Goal: Task Accomplishment & Management: Complete application form

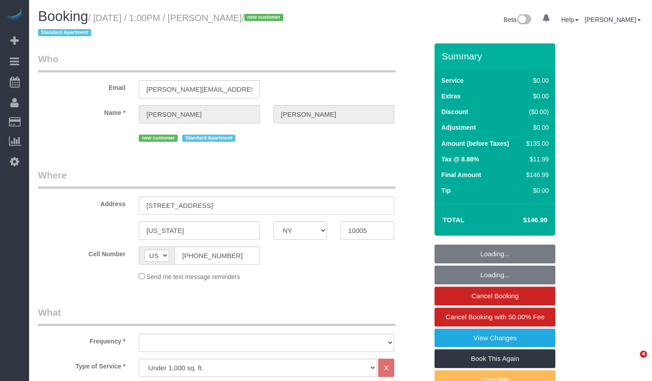
select select "NY"
select select "object:1424"
select select "number:56"
select select "number:77"
select select "number:15"
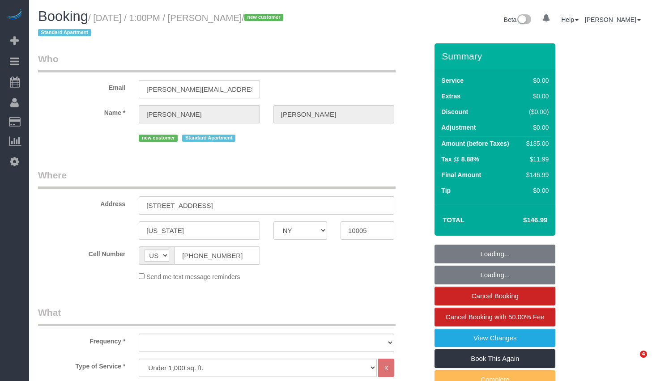
select select "number:5"
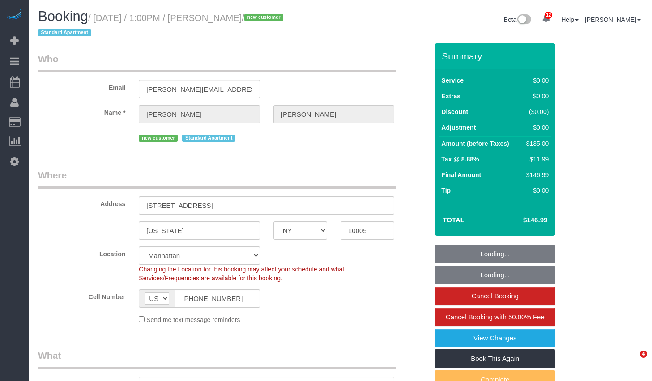
select select "spot1"
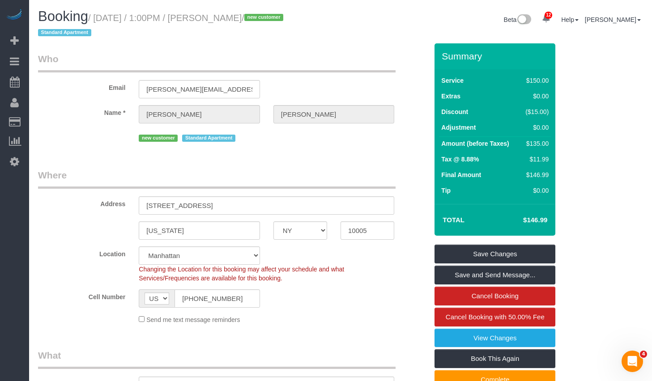
drag, startPoint x: 102, startPoint y: 19, endPoint x: 283, endPoint y: 21, distance: 180.8
click at [283, 21] on small "/ September 05, 2025 / 1:00PM / Scott Calnan / new customer Standard Apartment" at bounding box center [162, 25] width 248 height 25
copy small "September 05, 2025 / 1:00PM / Scott Calnan"
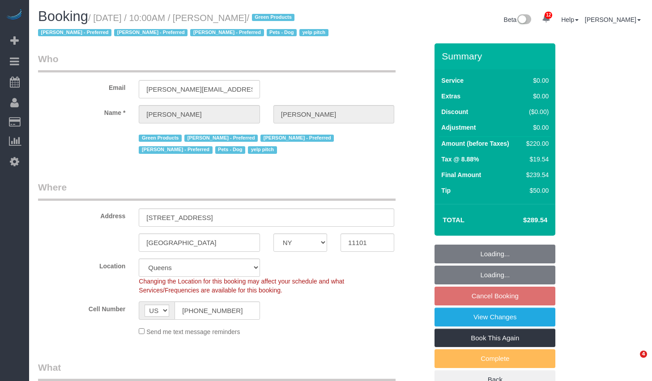
select select "NY"
select select "string:stripe-pm_1NG0YB4VGloSiKo7gMAxKRQs"
select select "spot3"
select select "number:89"
select select "number:73"
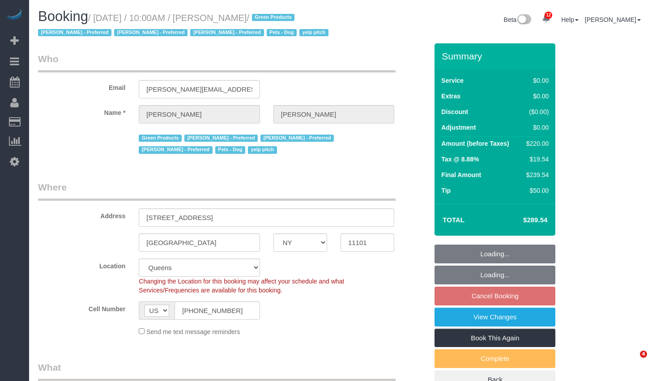
select select "number:15"
select select "number:6"
select select "2"
select select "NY"
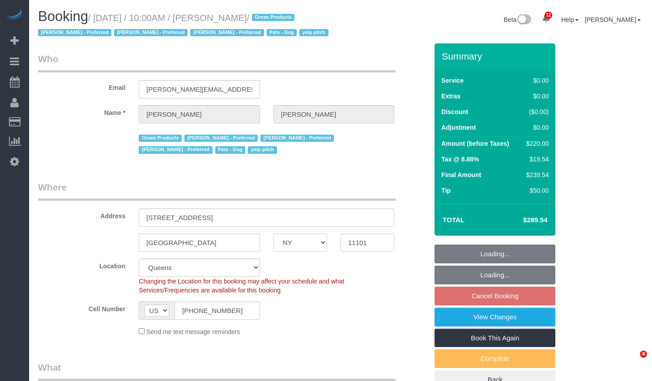
select select "object:893"
select select "number:89"
select select "number:73"
select select "number:15"
select select "number:6"
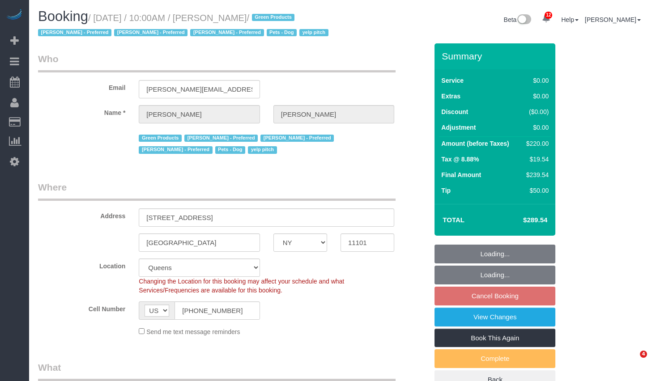
select select "string:stripe-pm_1NG0YB4VGloSiKo7gMAxKRQs"
select select "spot3"
select select "2"
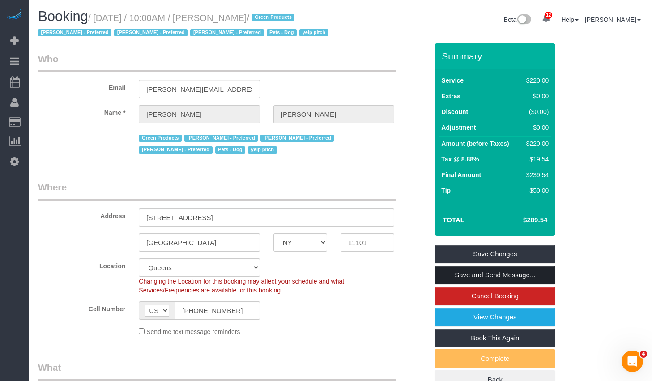
click at [470, 285] on link "Save and Send Message..." at bounding box center [495, 275] width 121 height 19
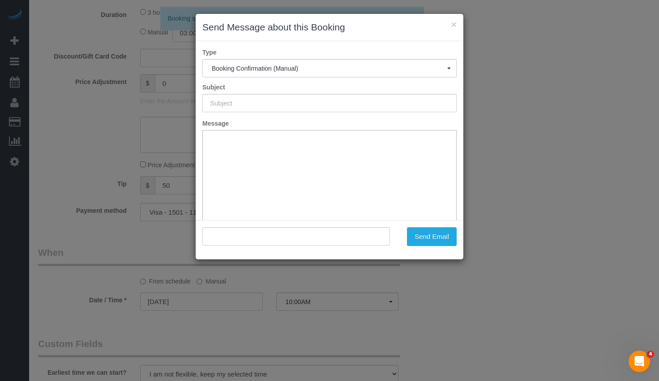
scroll to position [66, 0]
type input "Cleaning Confirmed for 10/27/2025 at 10:00am"
type input ""Katherine Ackerman Mack" <ackerman.k@gmail.com>"
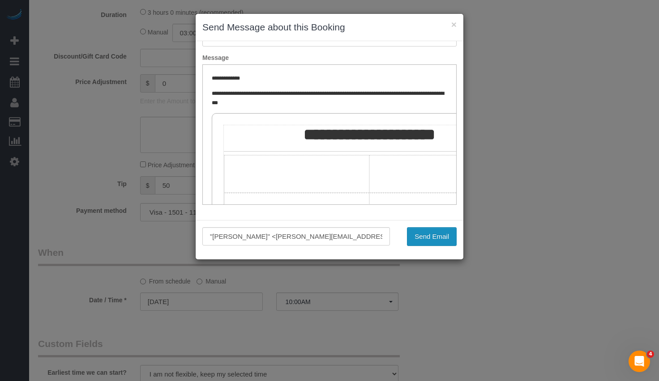
click at [436, 236] on button "Send Email" at bounding box center [432, 236] width 50 height 19
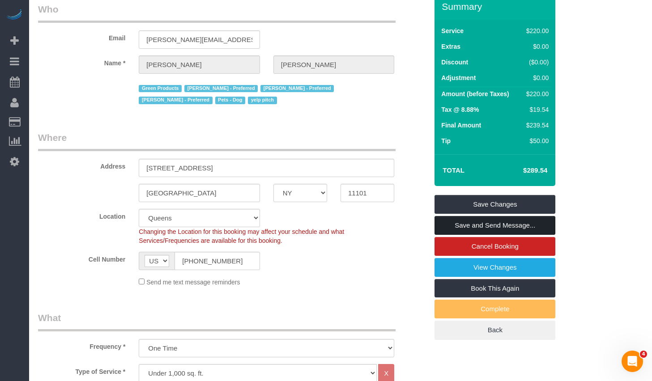
scroll to position [0, 0]
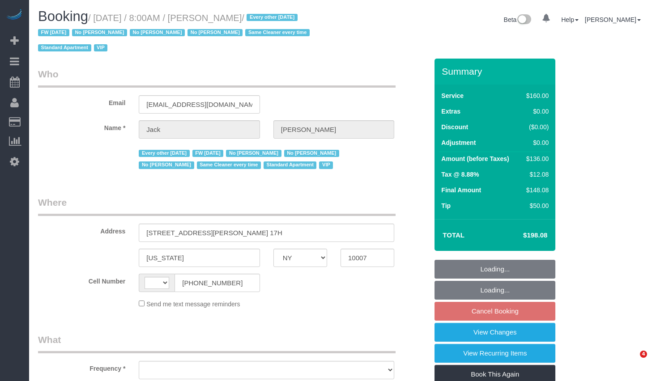
select select "NY"
select select "string:[GEOGRAPHIC_DATA]"
select select "object:758"
select select "number:56"
select select "number:78"
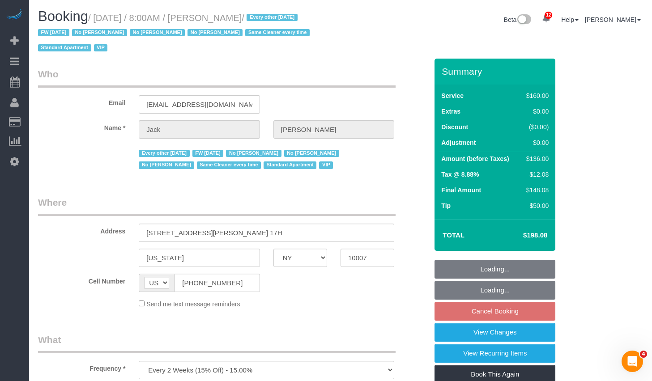
select select "number:15"
select select "number:6"
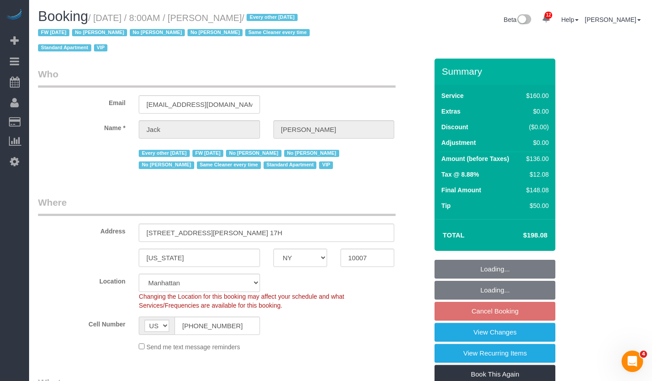
select select "object:1451"
select select "string:stripe-pm_1R9Bsk4VGloSiKo7ufTdcySD"
select select "spot1"
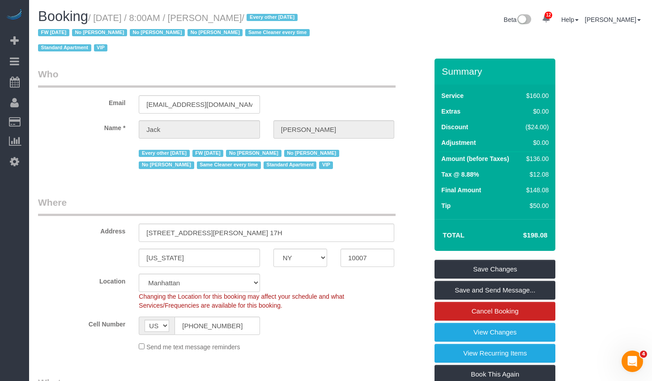
click at [231, 18] on small "/ [DATE] / 8:00AM / [PERSON_NAME] / Every other [DATE] FW [DATE] No [PERSON_NAM…" at bounding box center [175, 33] width 274 height 40
drag, startPoint x: 231, startPoint y: 18, endPoint x: 295, endPoint y: 16, distance: 64.0
click at [295, 16] on small "/ [DATE] / 8:00AM / [PERSON_NAME] / Every other [DATE] FW [DATE] No [PERSON_NAM…" at bounding box center [175, 33] width 274 height 40
copy small "[PERSON_NAME]"
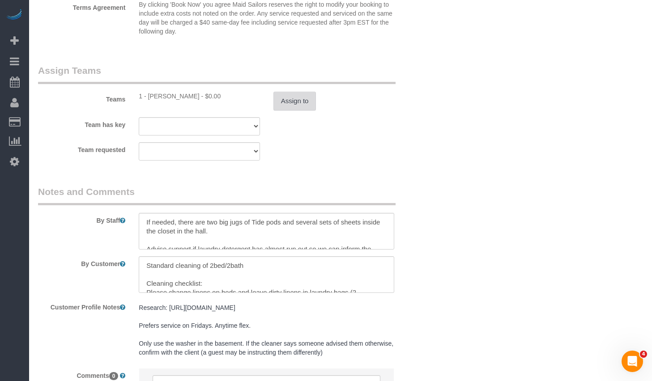
click at [298, 100] on button "Assign to" at bounding box center [294, 101] width 43 height 19
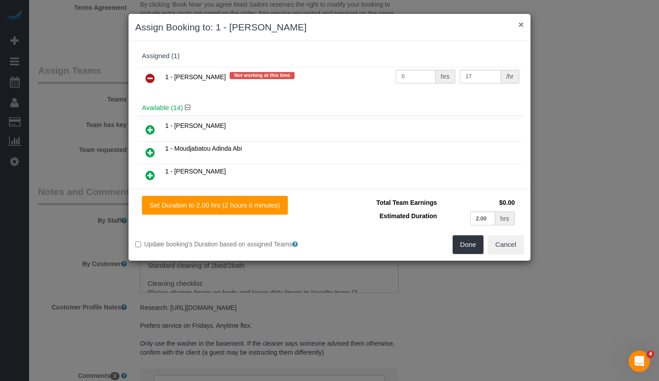
click at [521, 25] on button "×" at bounding box center [520, 24] width 5 height 9
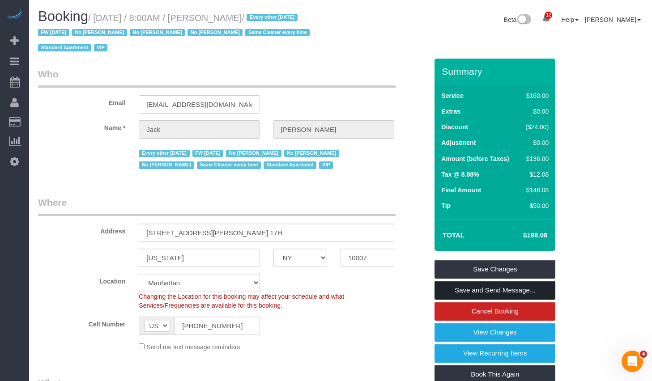
click at [495, 293] on link "Save and Send Message..." at bounding box center [495, 290] width 121 height 19
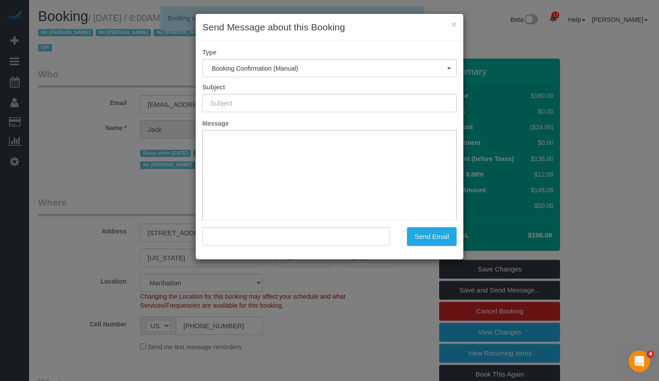
type input "Cleaning Confirmed for 09/19/2025 at 8:00am"
type input ""Jack Baughman" <jfbaughman@gmail.com>"
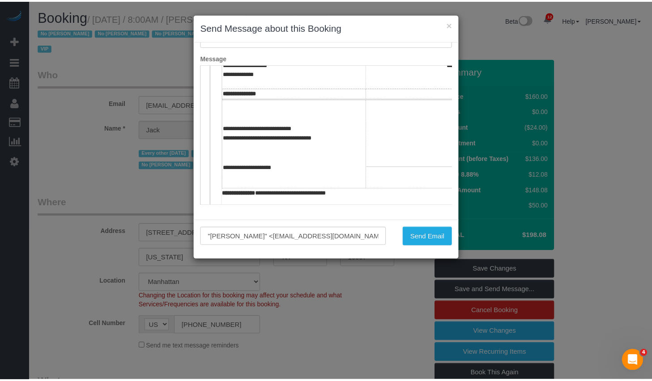
scroll to position [328, 0]
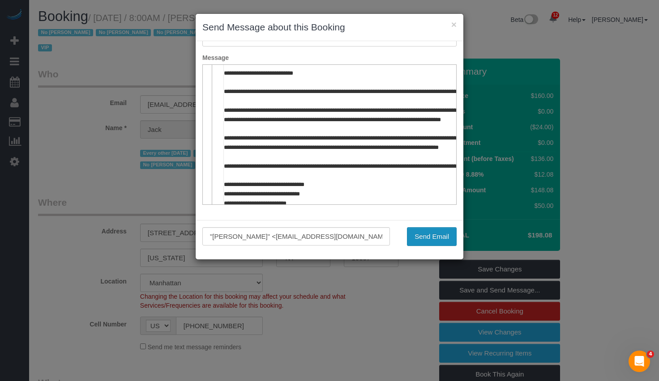
click at [439, 235] on button "Send Email" at bounding box center [432, 236] width 50 height 19
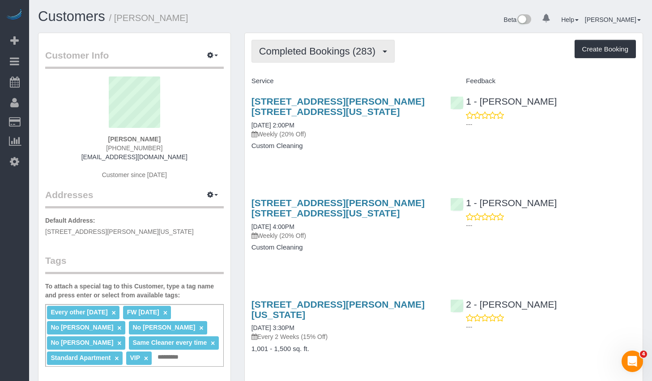
click at [351, 53] on span "Completed Bookings (283)" at bounding box center [319, 51] width 121 height 11
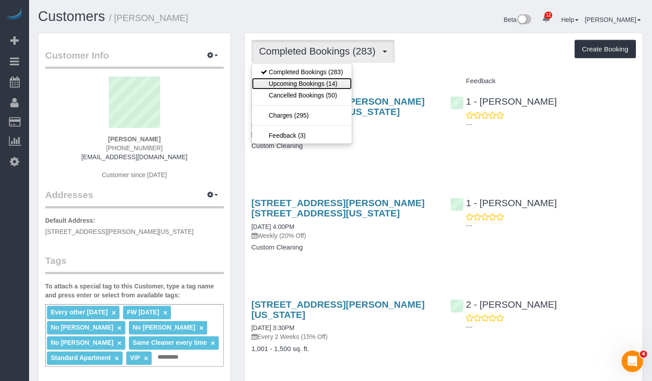
click at [328, 85] on link "Upcoming Bookings (14)" at bounding box center [302, 84] width 100 height 12
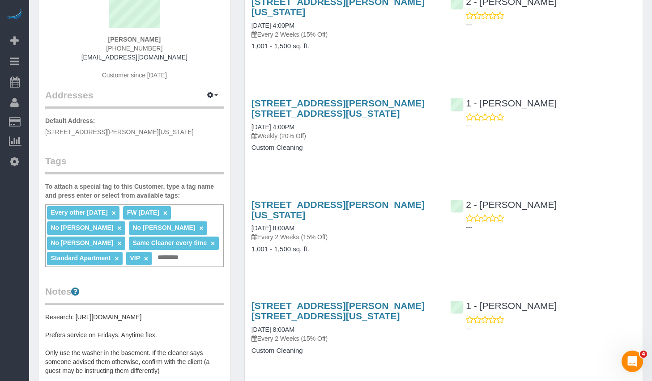
scroll to position [198, 0]
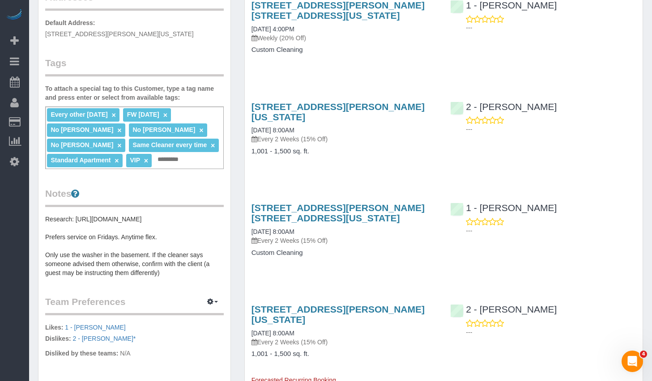
drag, startPoint x: 248, startPoint y: 208, endPoint x: 330, endPoint y: 222, distance: 83.6
click at [330, 222] on div "49 Chambers Street, Apt. 17h, New York, NY 10007 09/19/2025 8:00AM Every 2 Week…" at bounding box center [344, 234] width 199 height 79
copy link "49 Chambers Street, Apt. 17h, New York, NY 10007"
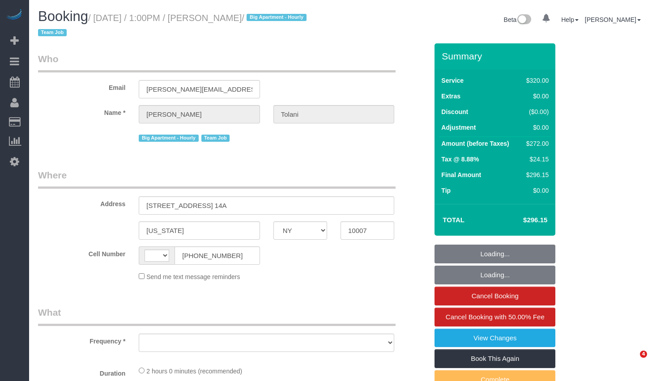
select select "NY"
select select "string:[GEOGRAPHIC_DATA]"
select select "string:stripe-pm_1RRkme4VGloSiKo77oW5TgaQ"
select select "2"
select select "object:825"
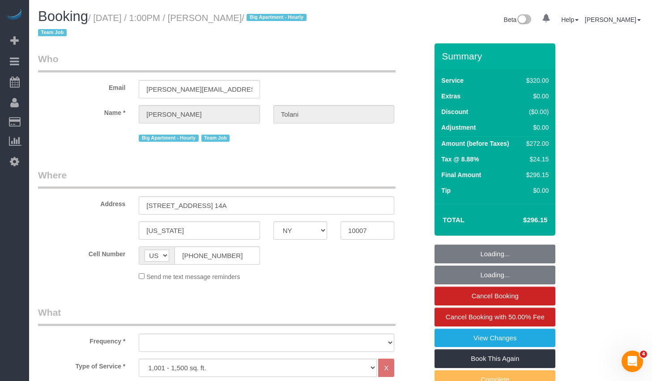
select select "number:56"
select select "number:79"
select select "number:15"
select select "number:6"
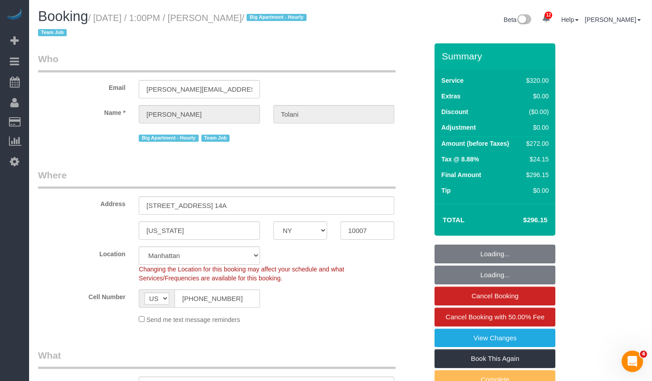
select select "spot1"
select select "object:1390"
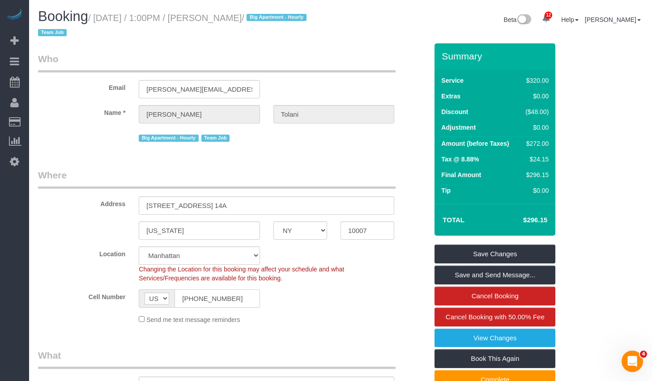
click at [243, 307] on input "[PHONE_NUMBER]" at bounding box center [217, 299] width 85 height 18
drag, startPoint x: 101, startPoint y: 16, endPoint x: 282, endPoint y: 22, distance: 181.4
click at [282, 22] on small "/ [DATE] / 1:00PM / [PERSON_NAME] / Big Apartment - [DEMOGRAPHIC_DATA] Team Job" at bounding box center [173, 25] width 271 height 25
copy small "[DATE] / 1:00PM / [PERSON_NAME]"
